Goal: Communication & Community: Answer question/provide support

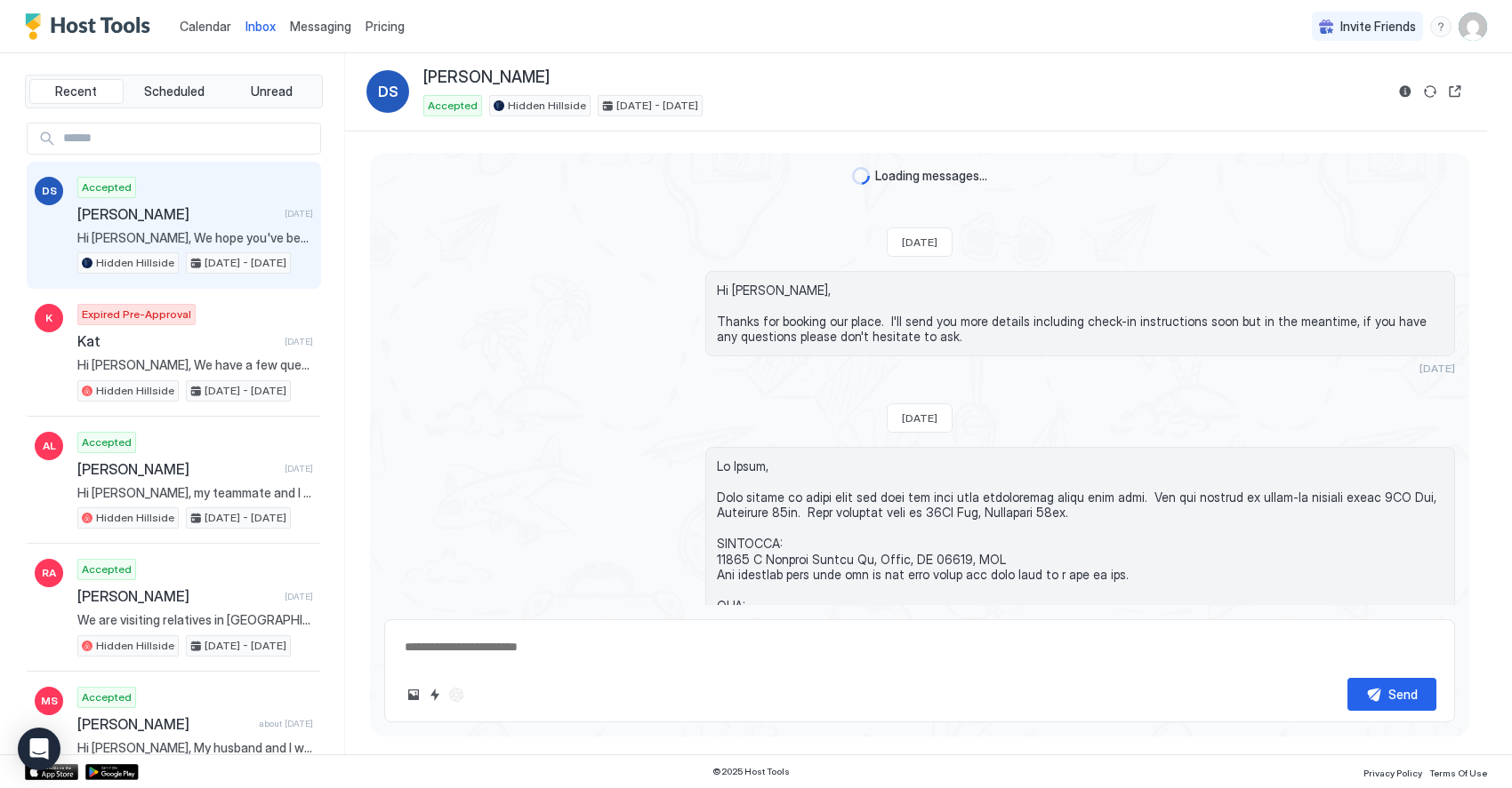
scroll to position [1613, 0]
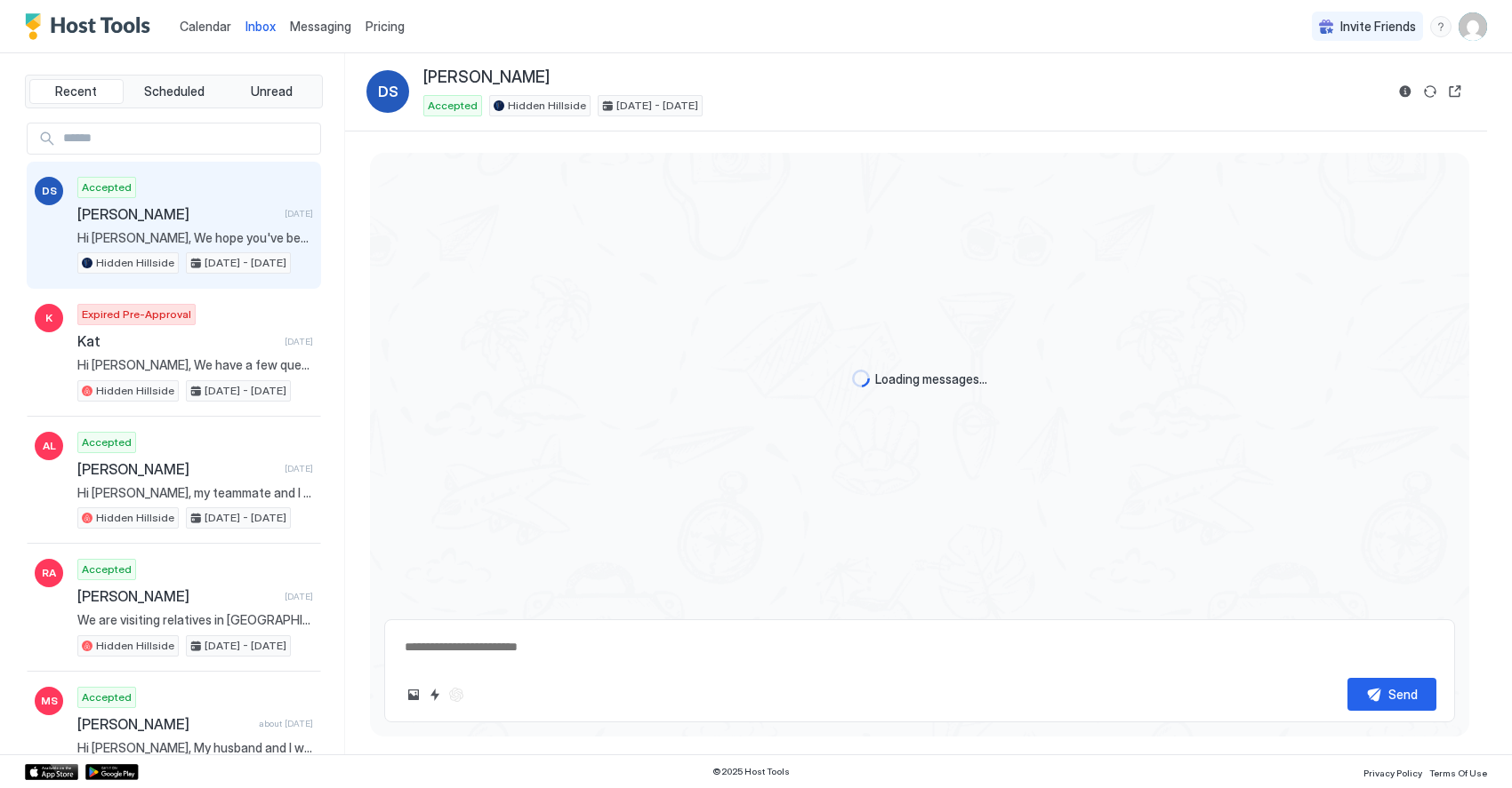
scroll to position [1613, 0]
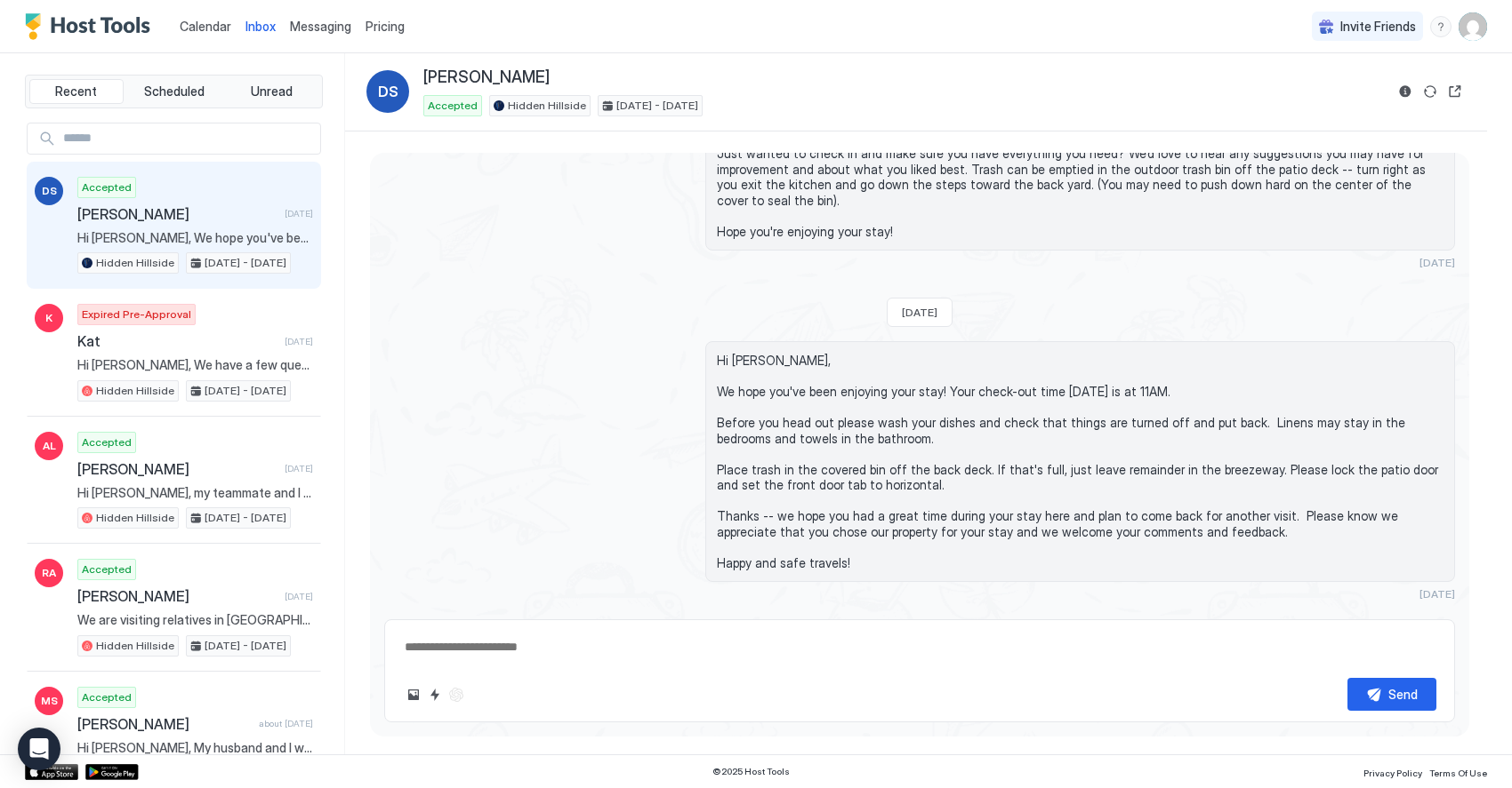
click at [202, 224] on div "Accepted [PERSON_NAME] [DATE] Hi [PERSON_NAME], We hope you've been enjoying yo…" at bounding box center [195, 226] width 236 height 97
click at [241, 196] on div "Accepted Donna Swanson 9 days ago Hi Donna, We hope you've been enjoying your s…" at bounding box center [195, 226] width 236 height 97
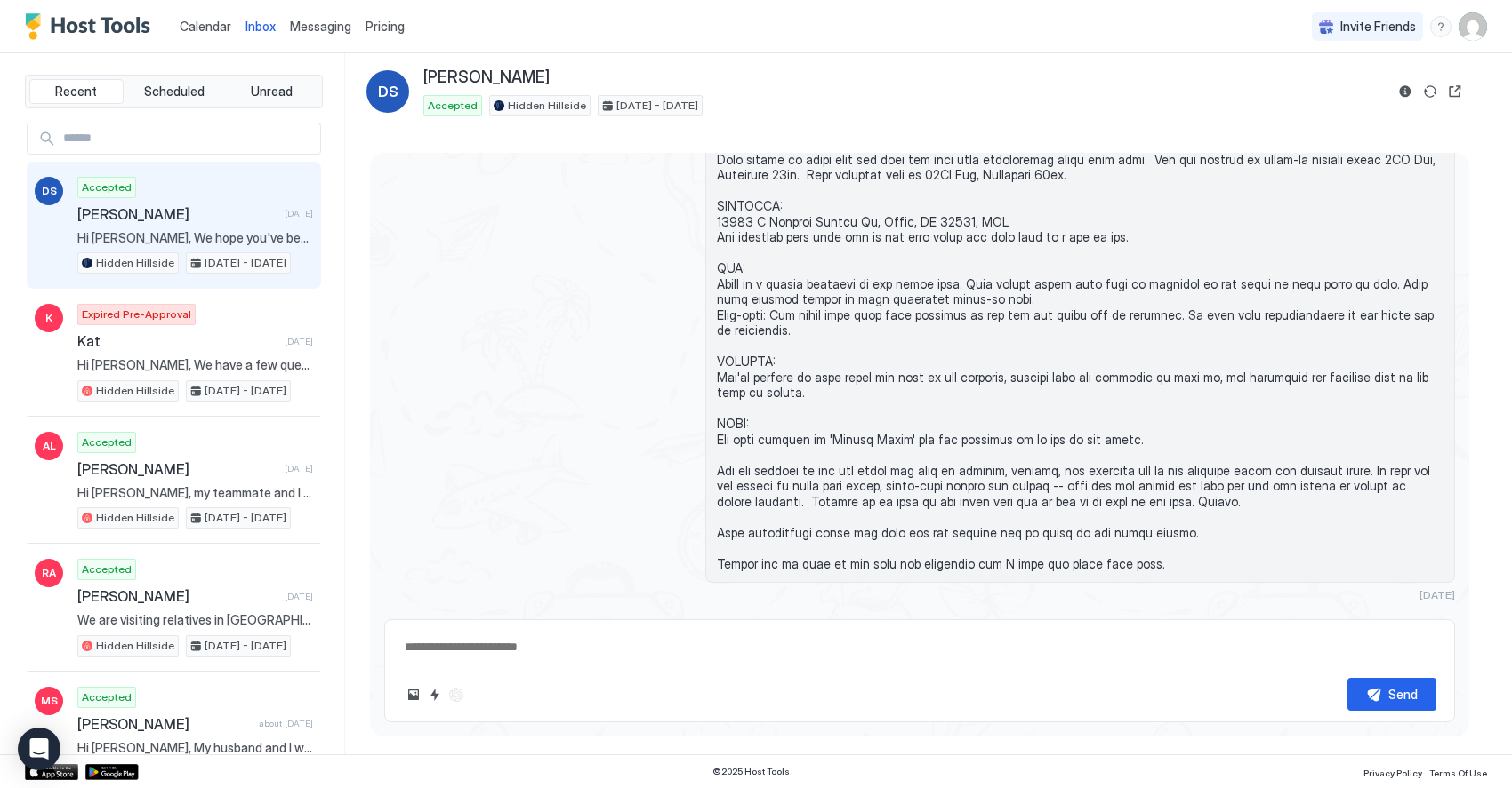
scroll to position [0, 0]
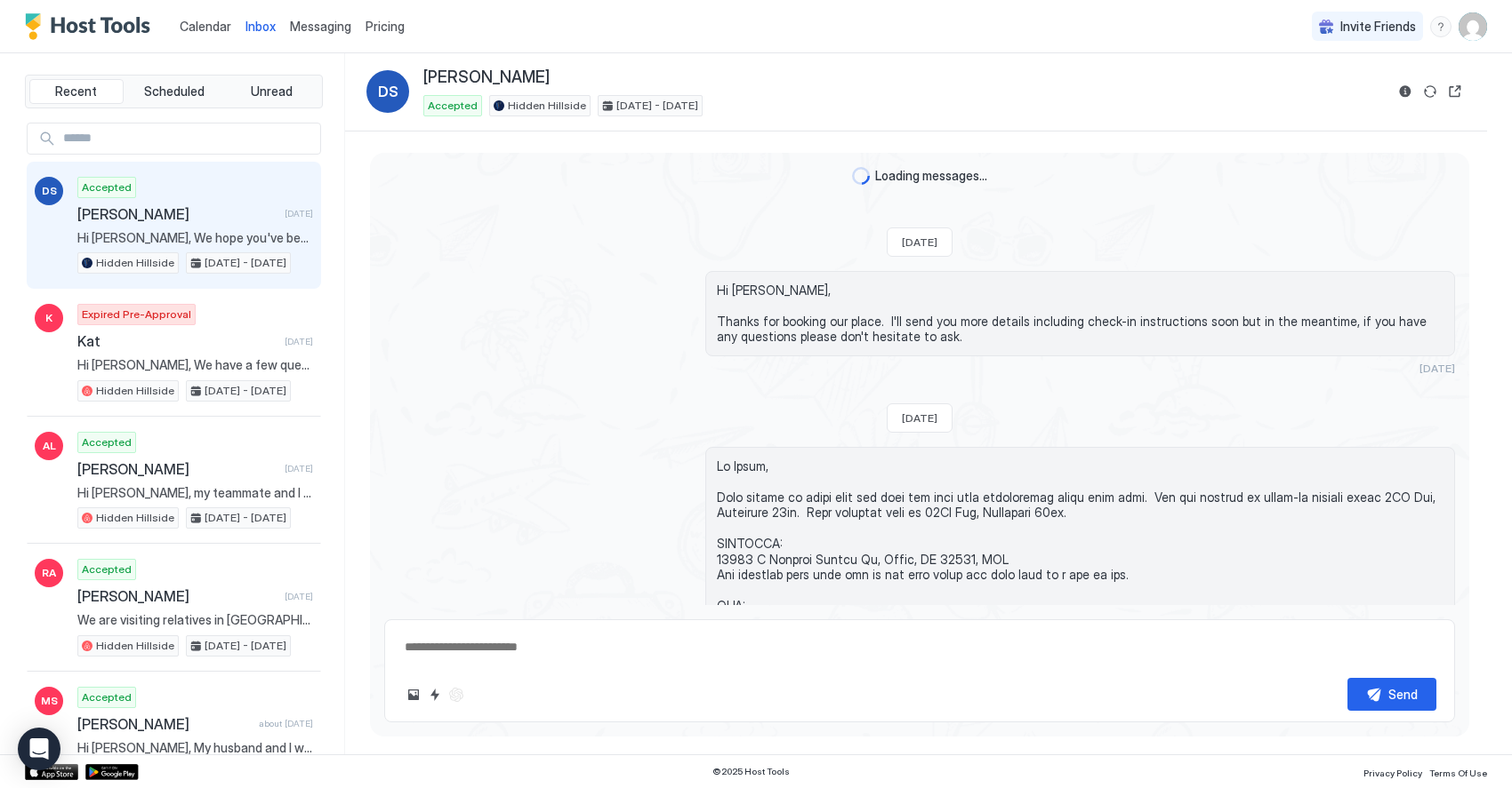
type textarea "*"
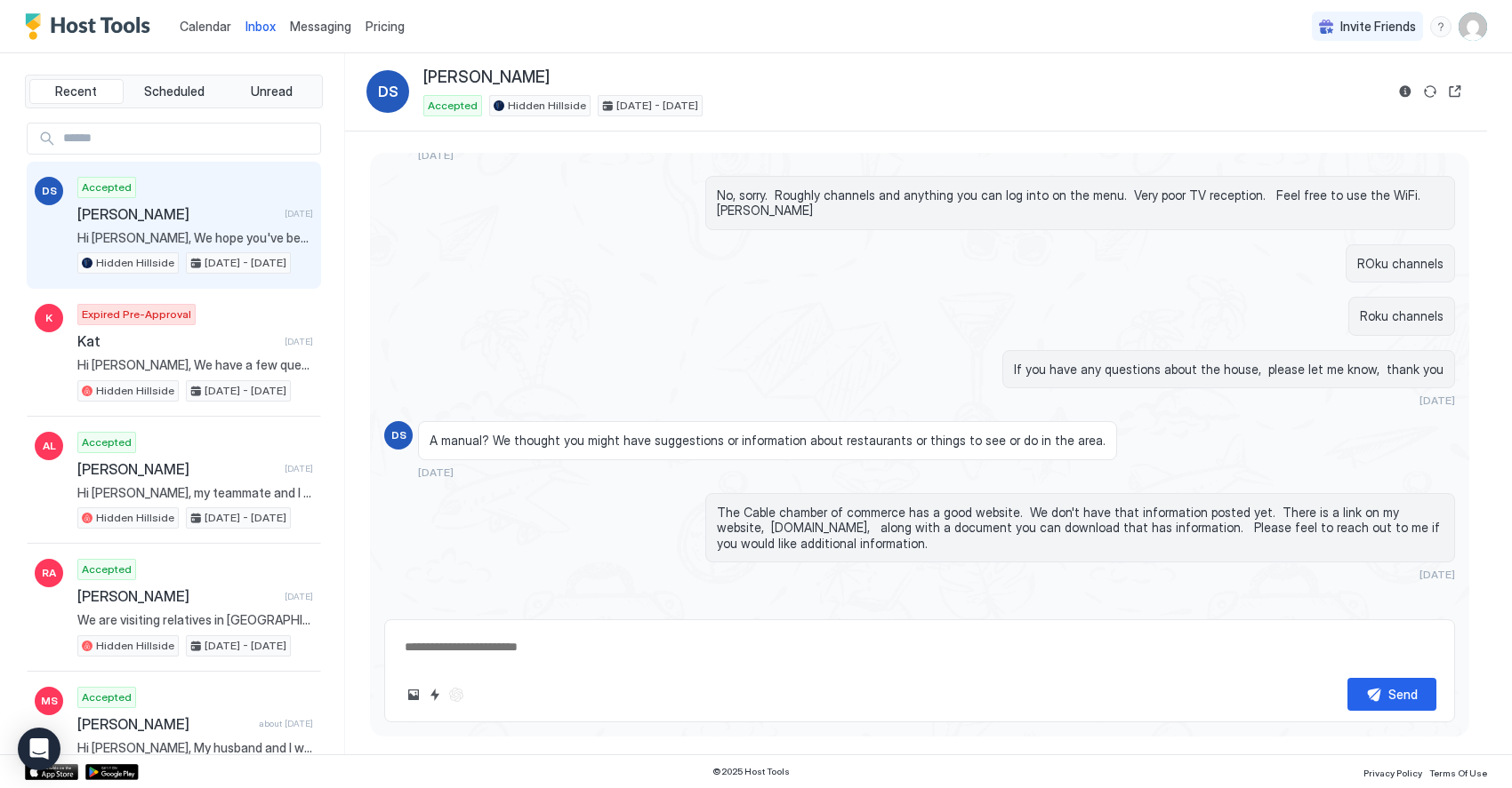
scroll to position [1740, 0]
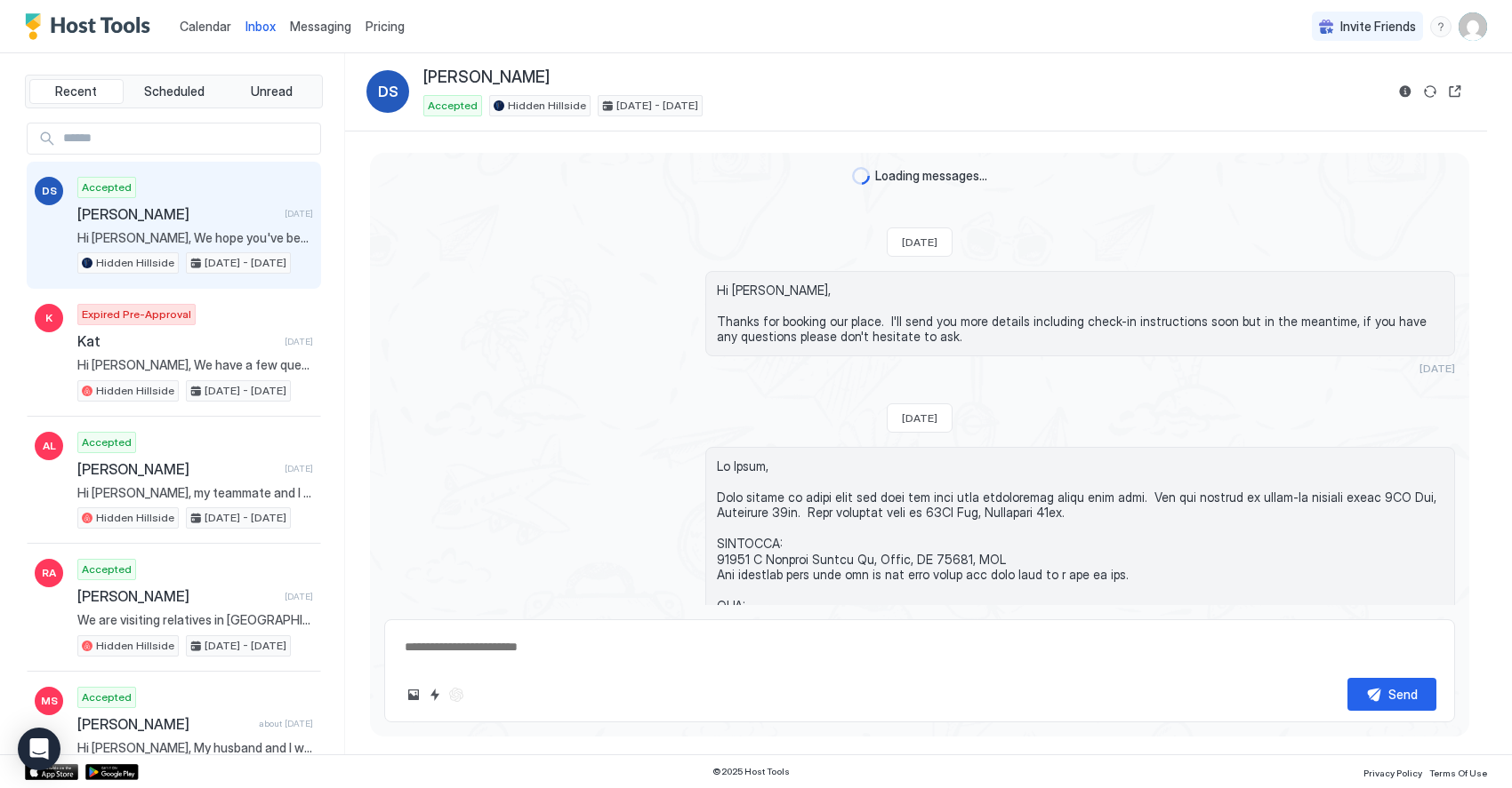
scroll to position [1613, 0]
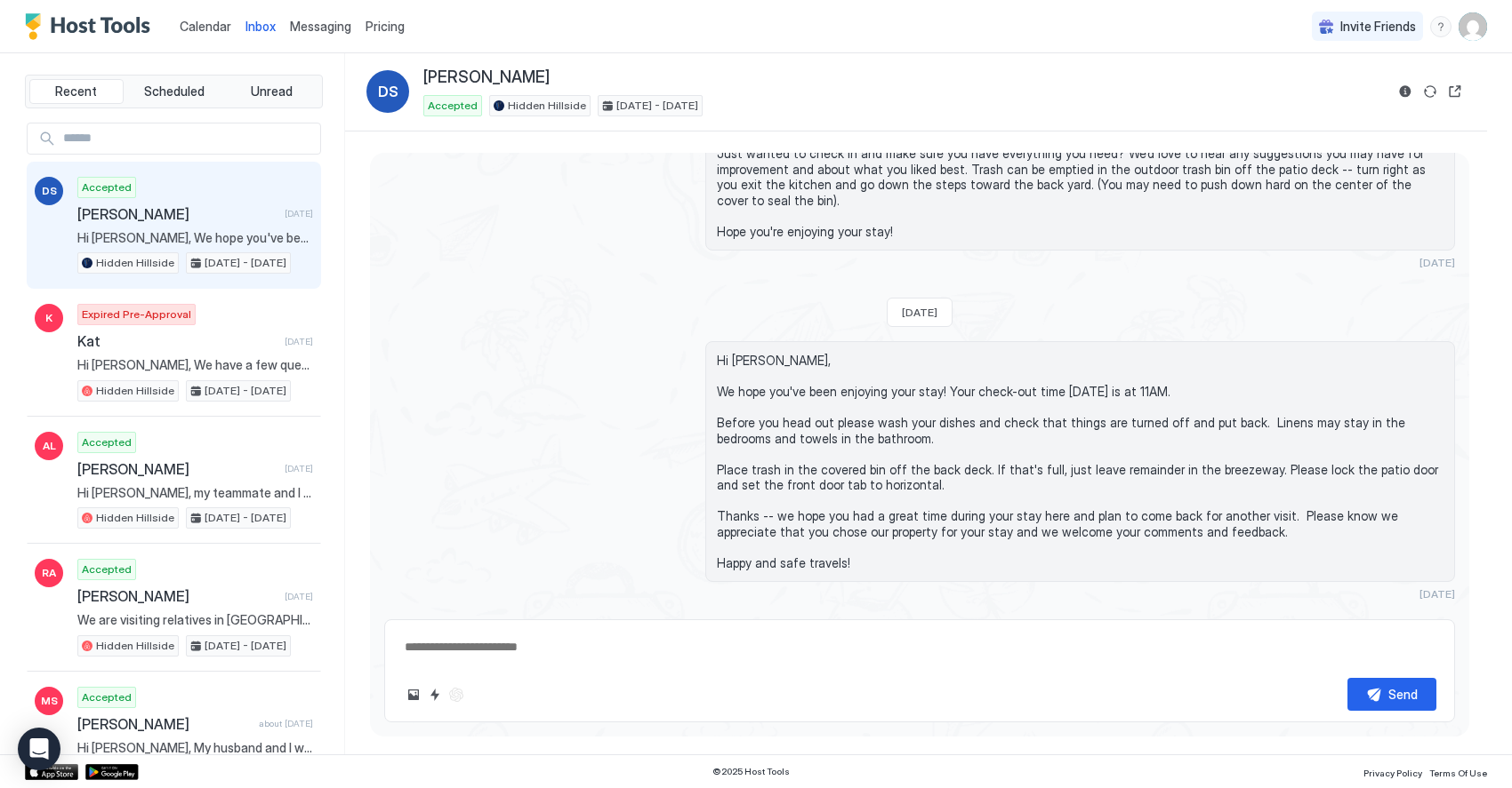
click at [205, 26] on span "Calendar" at bounding box center [206, 26] width 52 height 15
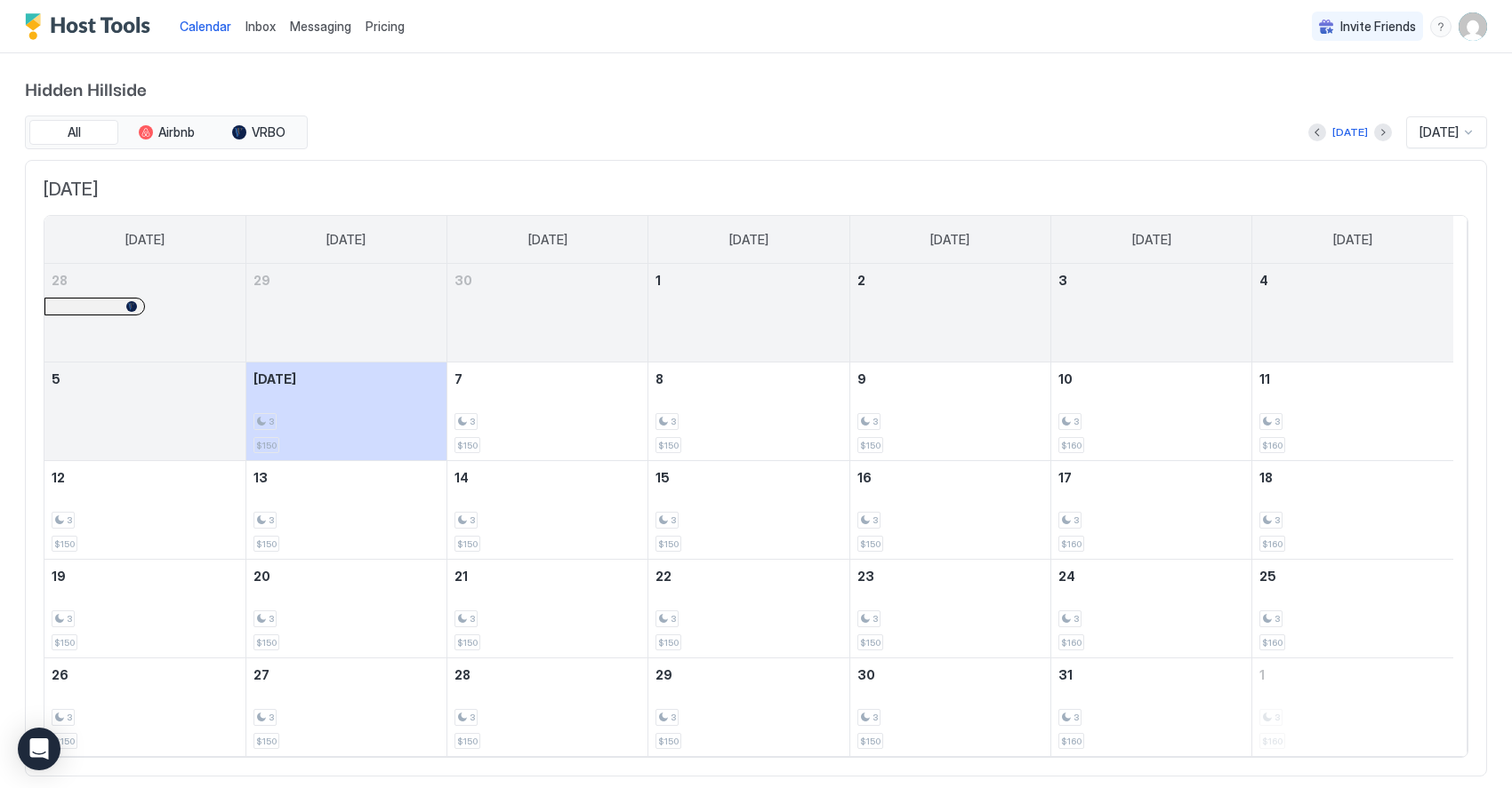
click at [265, 28] on span "Inbox" at bounding box center [260, 26] width 30 height 15
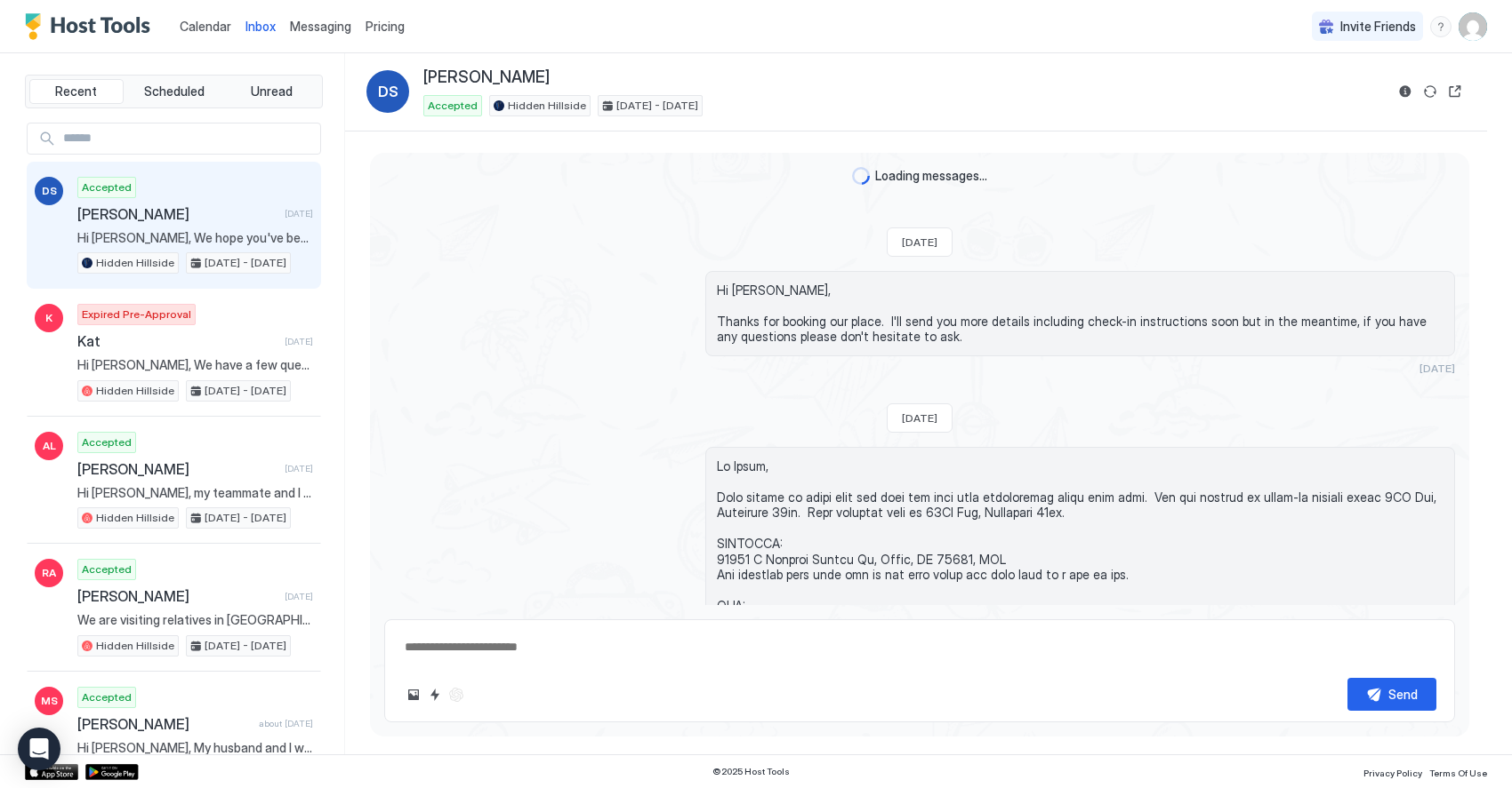
scroll to position [1613, 0]
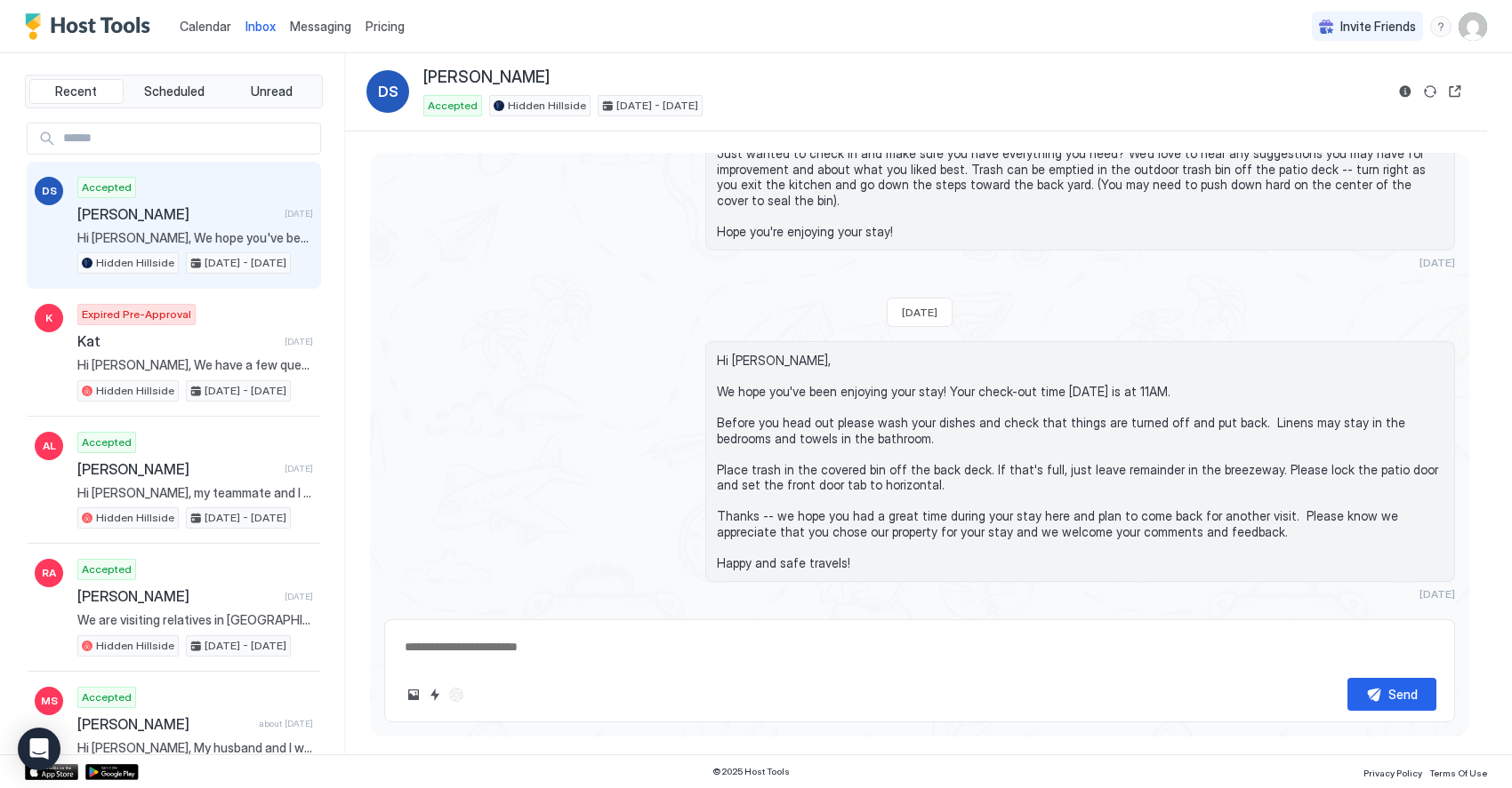
type textarea "*"
